Goal: Use online tool/utility: Utilize a website feature to perform a specific function

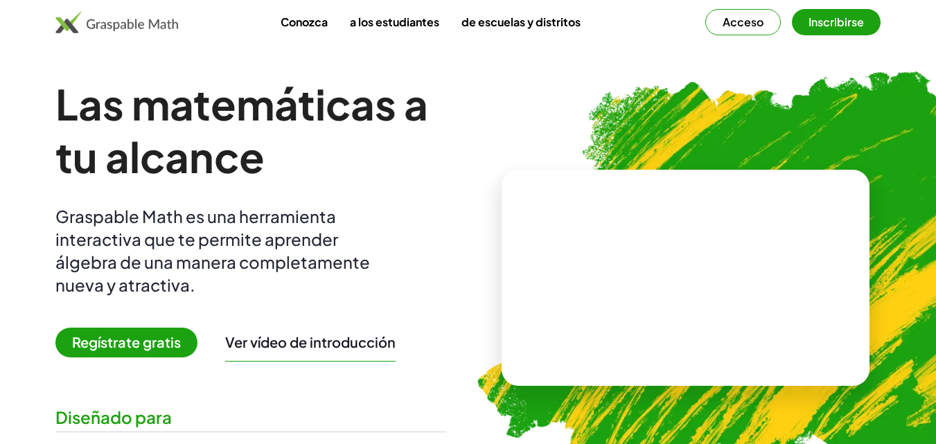
click at [103, 339] on font "Regístrate gratis" at bounding box center [126, 341] width 109 height 17
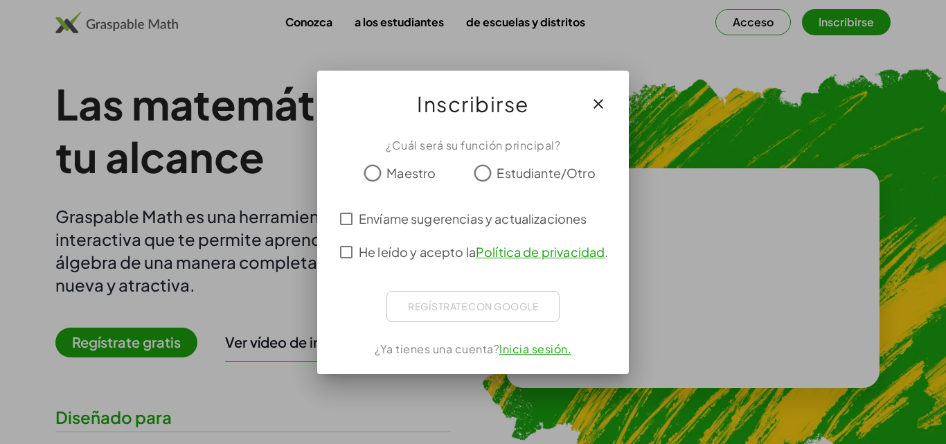
click at [414, 159] on label "Maestro" at bounding box center [411, 173] width 49 height 28
click at [394, 246] on font "He leído y acepto la" at bounding box center [417, 252] width 117 height 16
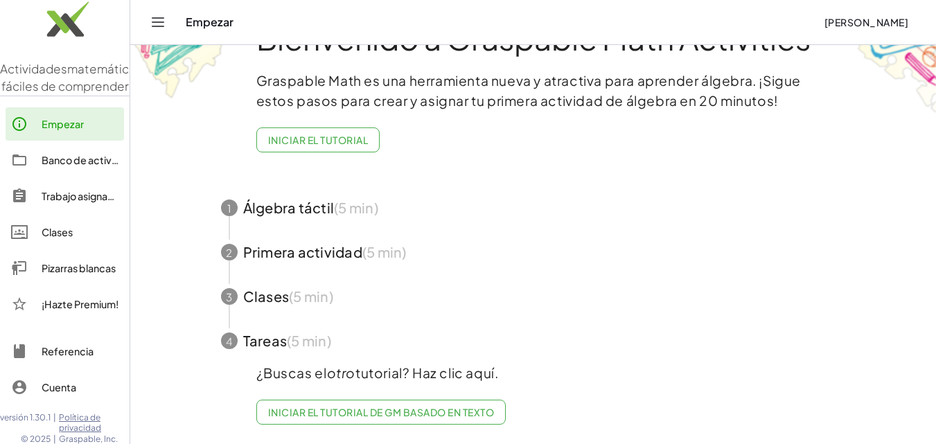
scroll to position [64, 0]
click at [91, 274] on font "Pizarras blancas" at bounding box center [79, 268] width 74 height 12
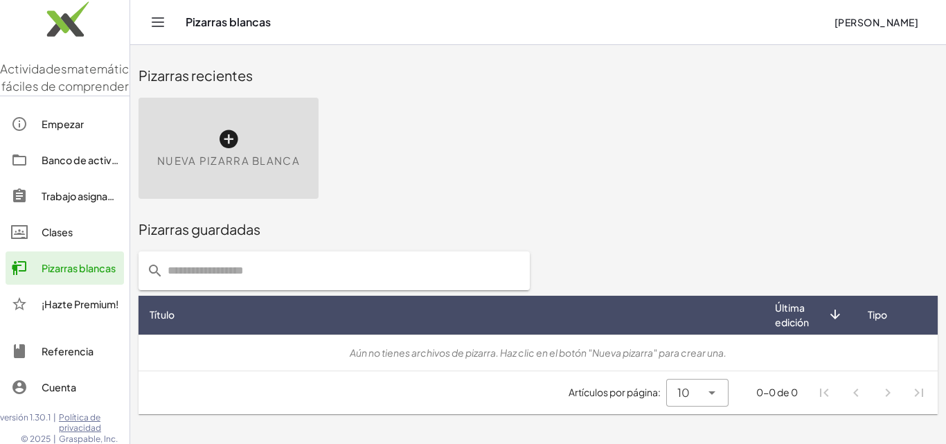
click at [236, 130] on icon at bounding box center [229, 139] width 22 height 22
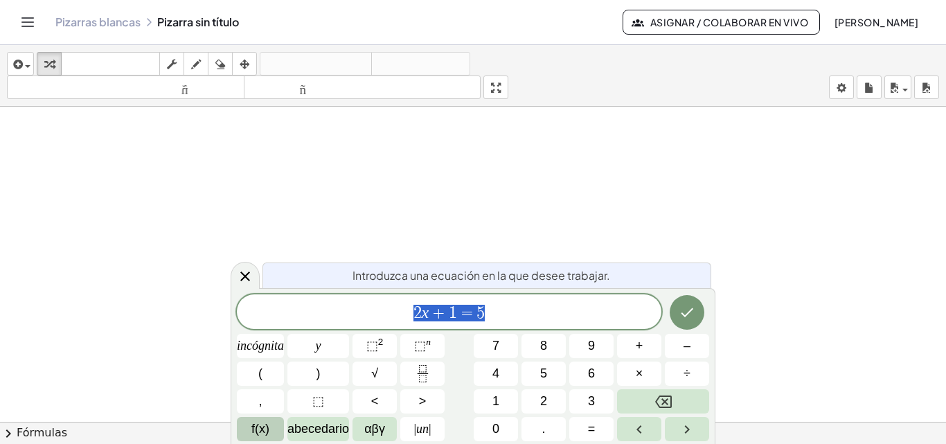
click at [259, 427] on font "f(x)" at bounding box center [260, 429] width 18 height 14
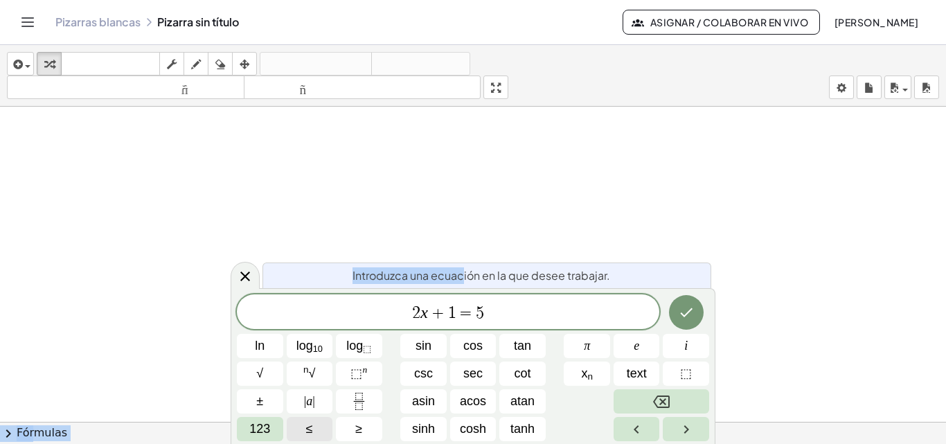
drag, startPoint x: 466, startPoint y: 277, endPoint x: 659, endPoint y: 215, distance: 202.9
click at [658, 215] on body "Actividades matemáticas fáciles de comprender Empezar Banco de actividades Trab…" at bounding box center [473, 222] width 946 height 444
drag, startPoint x: 233, startPoint y: 292, endPoint x: 551, endPoint y: 232, distance: 323.6
click at [551, 232] on body "Actividades matemáticas fáciles de comprender Empezar Banco de actividades Trab…" at bounding box center [473, 222] width 946 height 444
click at [681, 434] on icon "Right arrow" at bounding box center [686, 429] width 17 height 17
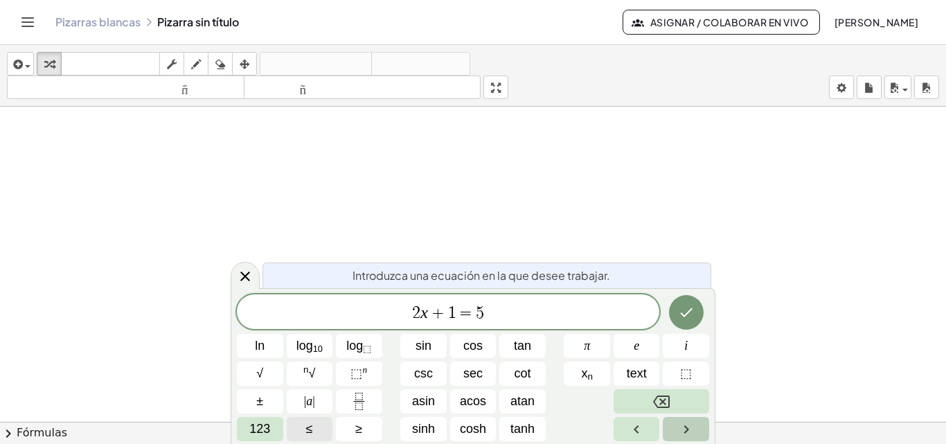
click at [681, 434] on icon "Right arrow" at bounding box center [686, 429] width 17 height 17
click at [33, 436] on font "Fórmulas" at bounding box center [42, 432] width 51 height 13
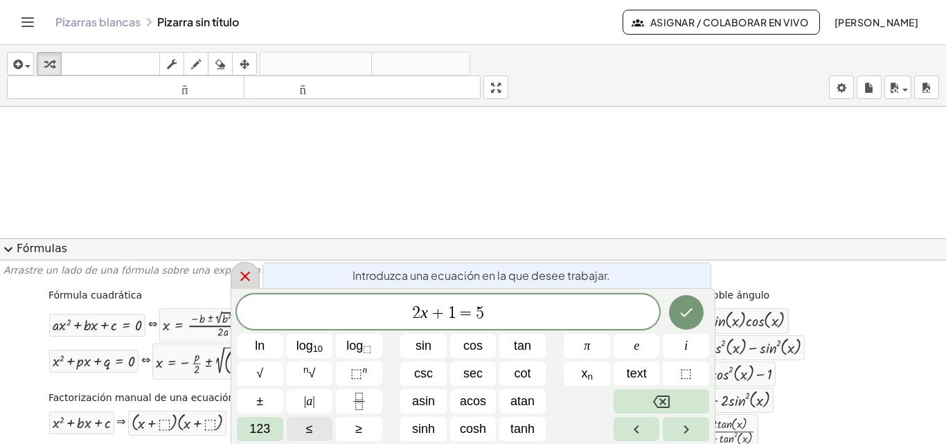
click at [240, 276] on icon at bounding box center [245, 276] width 17 height 17
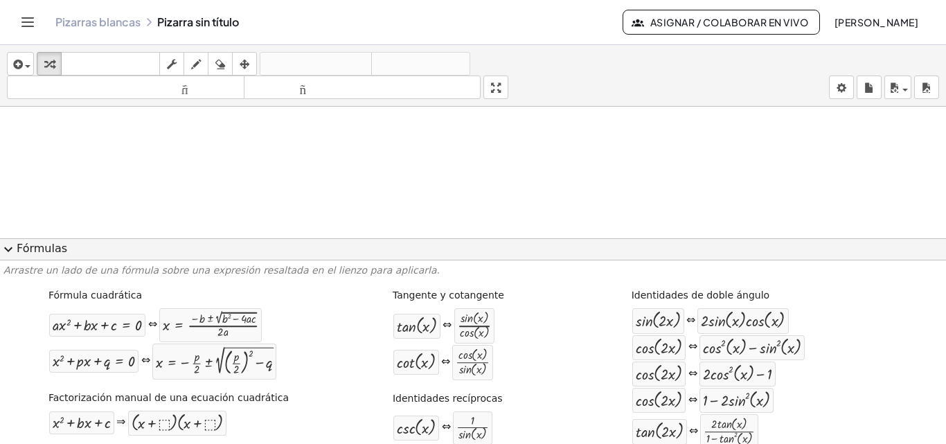
click at [13, 253] on span "expand_more" at bounding box center [8, 249] width 17 height 17
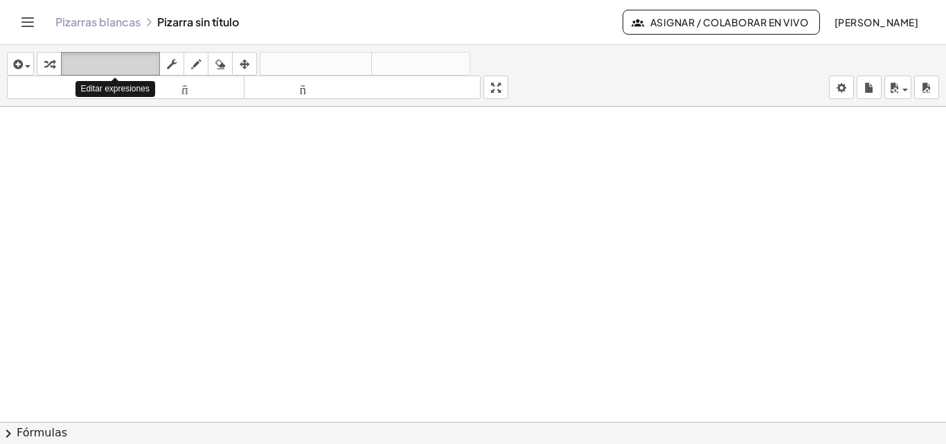
click at [96, 64] on font "teclado" at bounding box center [110, 63] width 92 height 13
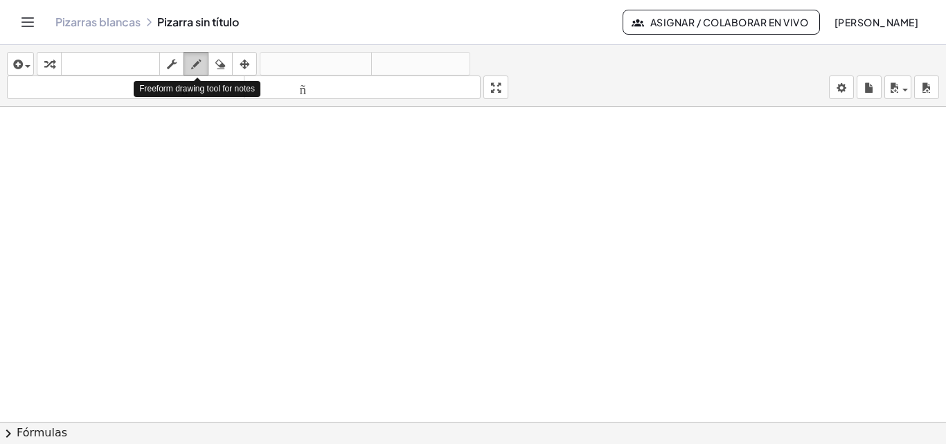
click at [200, 72] on icon "button" at bounding box center [196, 64] width 10 height 17
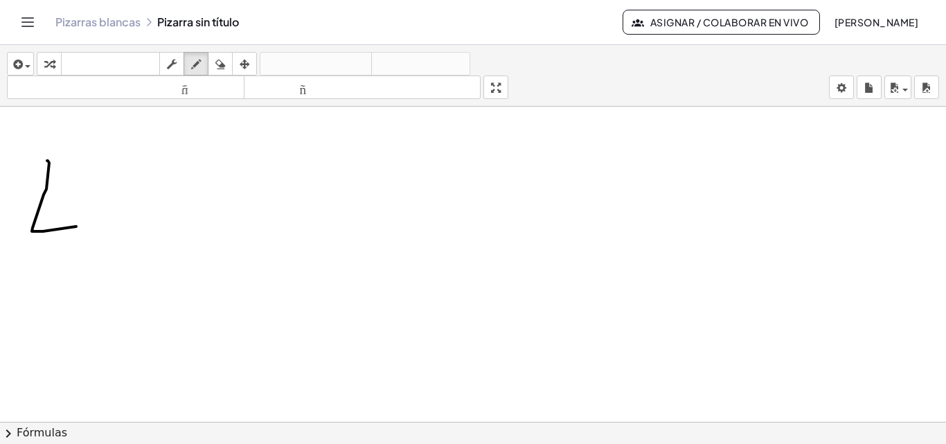
drag, startPoint x: 47, startPoint y: 161, endPoint x: 77, endPoint y: 226, distance: 71.6
click at [77, 226] on div at bounding box center [473, 432] width 946 height 650
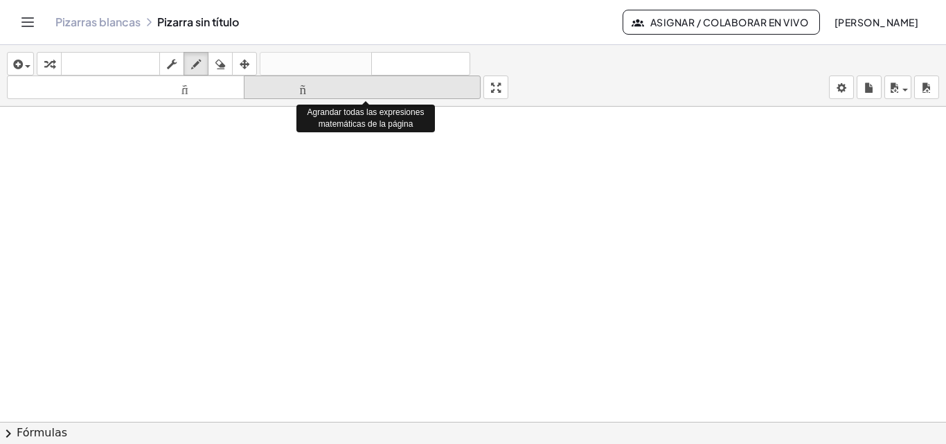
click at [292, 84] on font "tamaño_del_formato" at bounding box center [362, 87] width 231 height 13
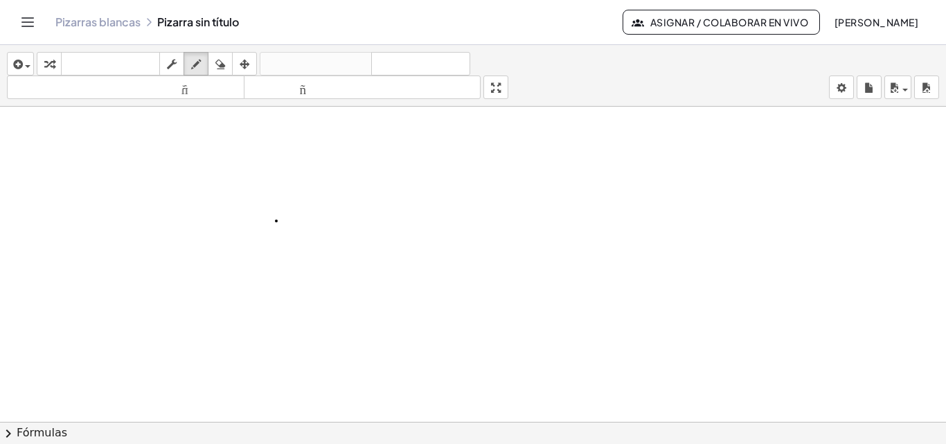
click at [276, 221] on div at bounding box center [473, 432] width 946 height 650
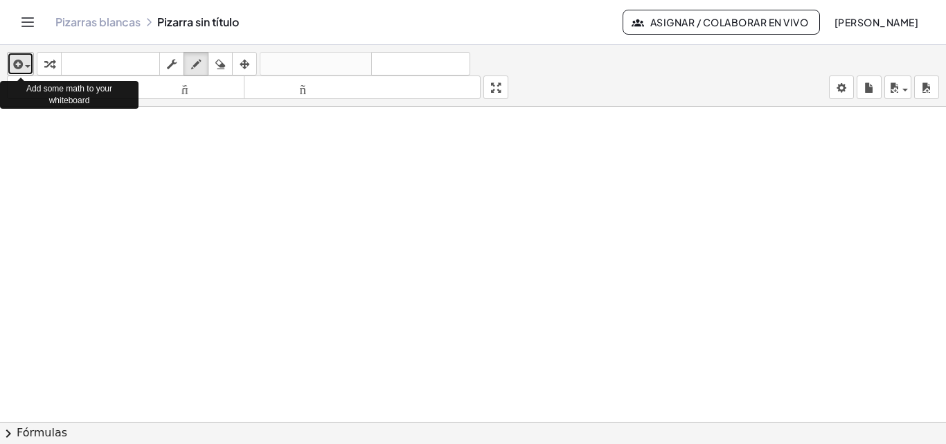
click at [24, 64] on span "button" at bounding box center [24, 66] width 3 height 10
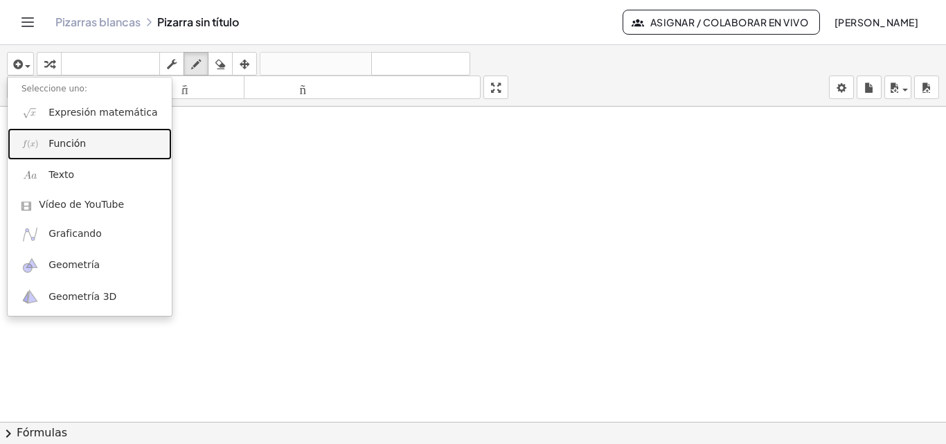
click at [57, 138] on font "Función" at bounding box center [66, 143] width 37 height 11
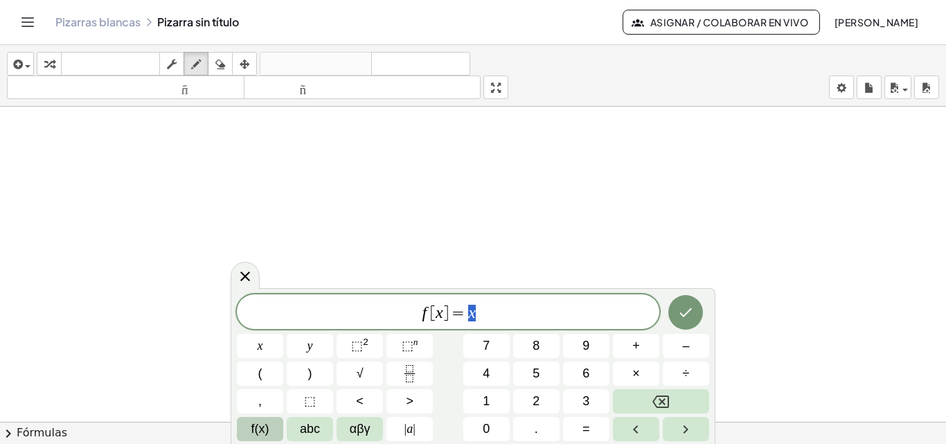
click at [416, 315] on span "f [ x ] = x" at bounding box center [448, 312] width 423 height 19
click at [455, 319] on span "L i m ​ f [ x ] = x" at bounding box center [448, 312] width 423 height 19
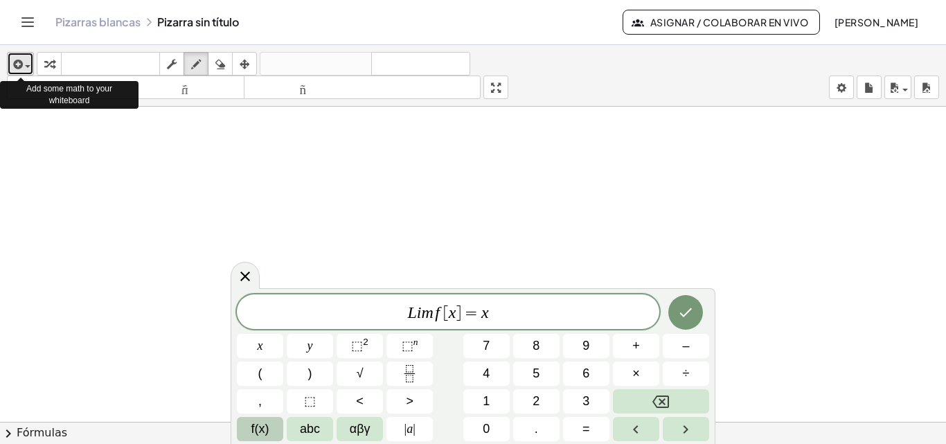
click at [27, 64] on div "button" at bounding box center [20, 63] width 20 height 17
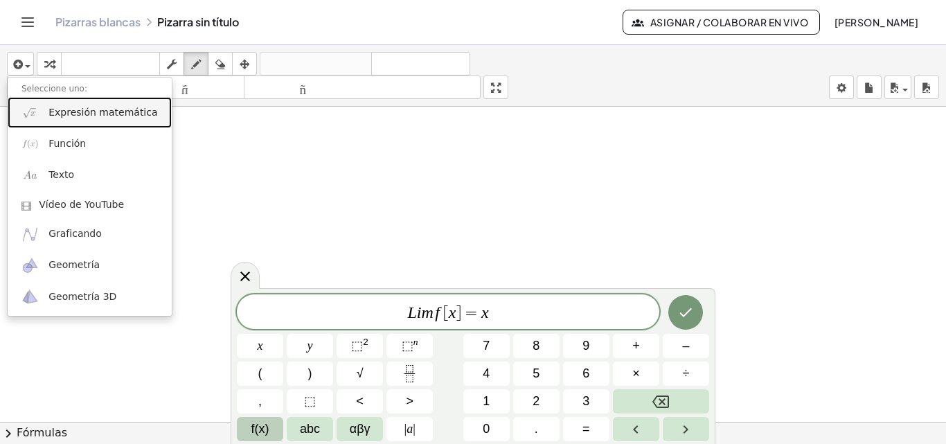
click at [76, 116] on font "Expresión matemática" at bounding box center [102, 112] width 109 height 11
